Goal: Find specific page/section: Find specific page/section

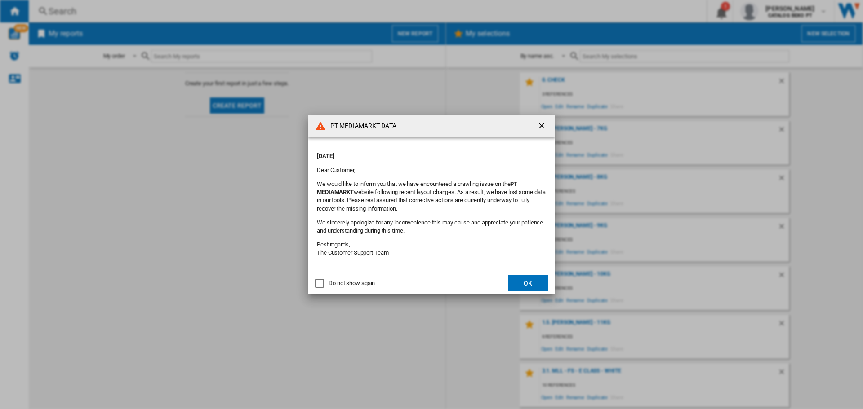
click at [529, 279] on button "OK" at bounding box center [528, 284] width 40 height 16
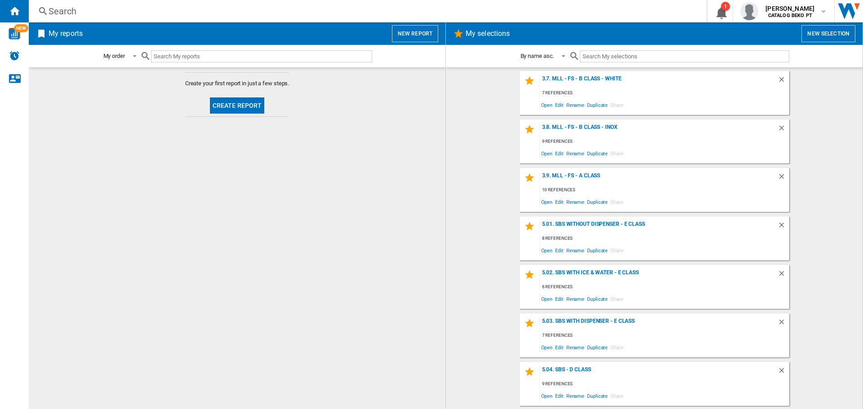
scroll to position [584, 0]
click at [590, 223] on div "5.01. SBS without Dispenser - E Class" at bounding box center [659, 227] width 238 height 12
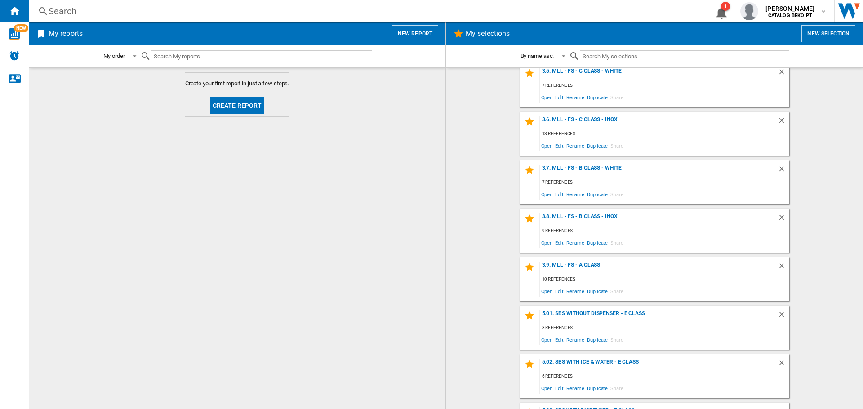
scroll to position [539, 0]
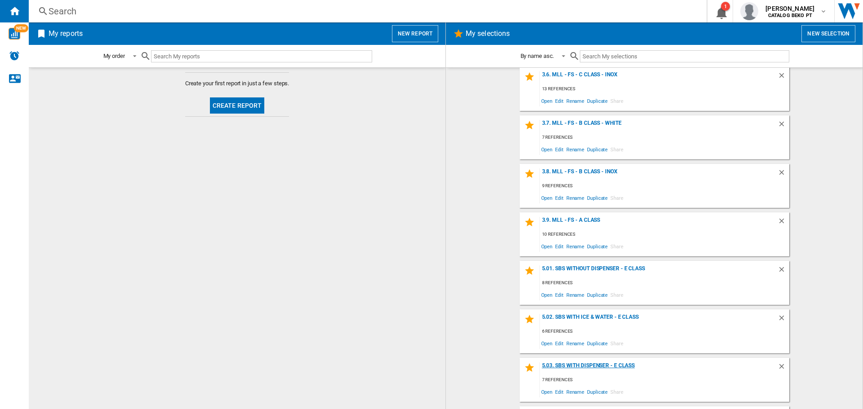
click at [606, 366] on div "5.03. SBS with Dispenser - E Class" at bounding box center [659, 369] width 238 height 12
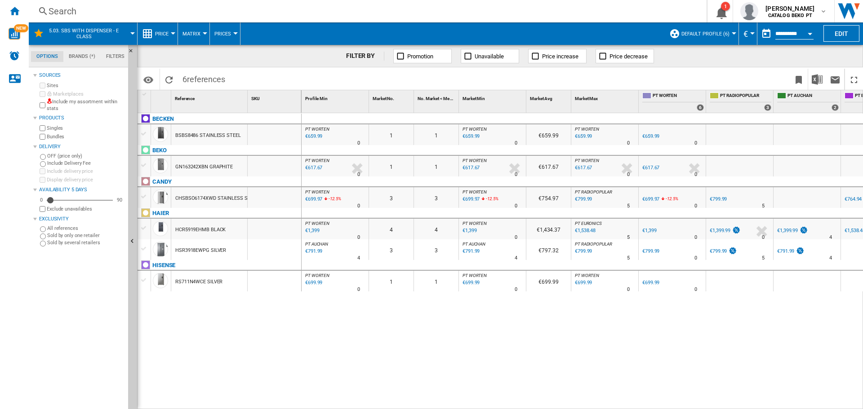
click at [145, 279] on div at bounding box center [143, 280] width 9 height 8
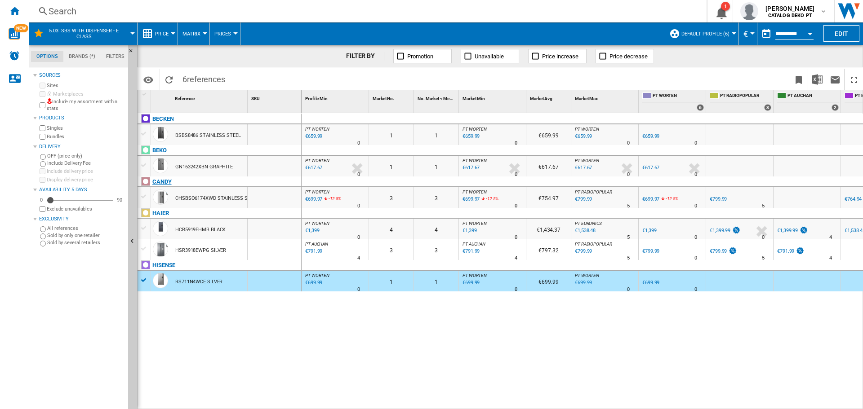
click at [146, 192] on div "CANDY" at bounding box center [221, 187] width 164 height 21
